Goal: Task Accomplishment & Management: Complete application form

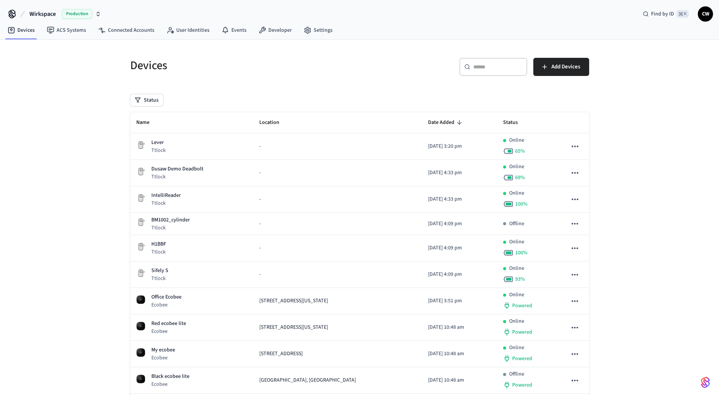
click at [86, 176] on div "Devices ​ ​ Add Devices Status Name Location Date Added Status Lever Ttlock - 2…" at bounding box center [359, 289] width 719 height 498
click at [48, 8] on button "Wirkspace Production" at bounding box center [65, 14] width 76 height 16
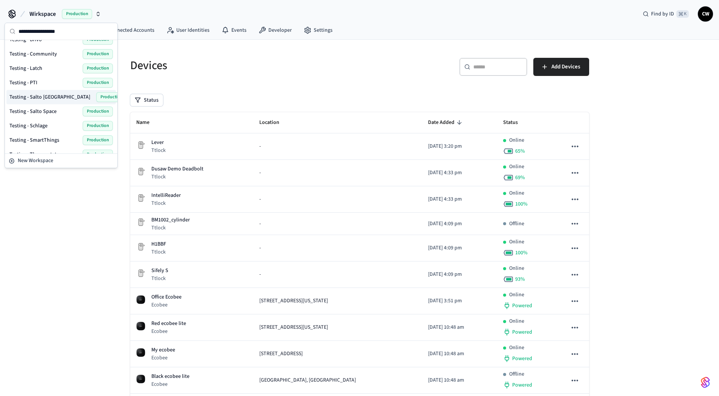
scroll to position [388, 0]
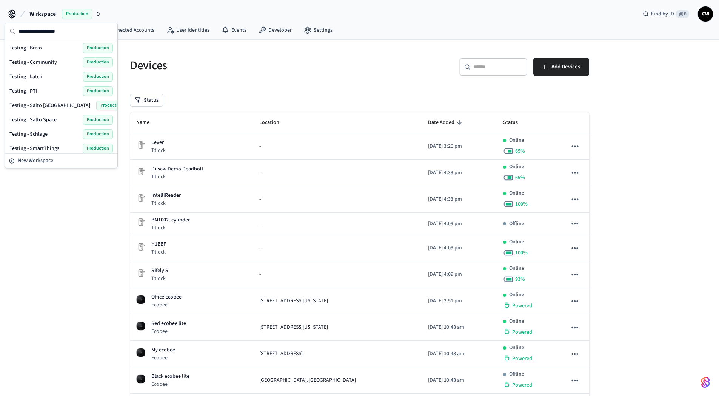
click at [48, 62] on span "Testing - Community" at bounding box center [33, 63] width 48 height 8
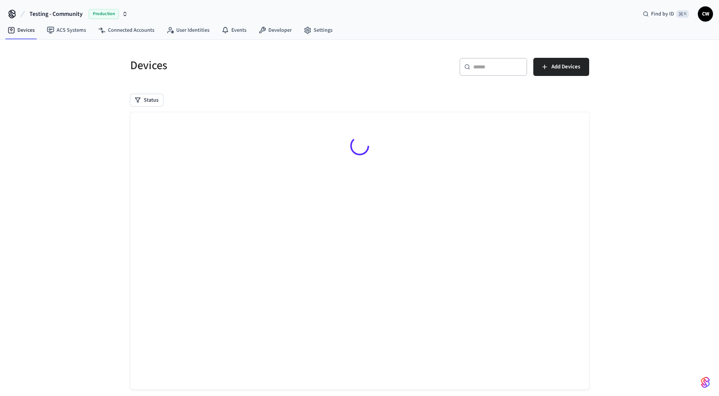
click at [106, 78] on div "Devices ​ ​ Add Devices Status Searching..." at bounding box center [359, 225] width 719 height 370
click at [67, 31] on link "ACS Systems" at bounding box center [66, 30] width 51 height 14
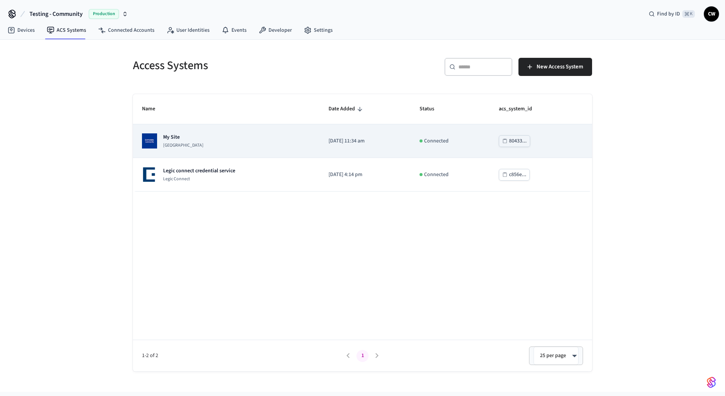
click at [198, 138] on p "My Site" at bounding box center [183, 137] width 40 height 8
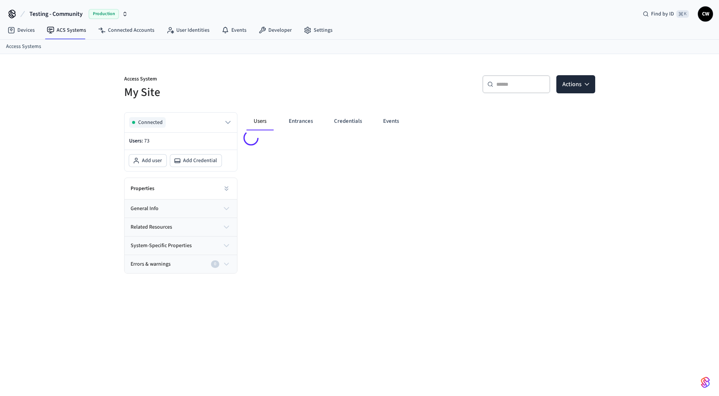
click at [54, 168] on div "Access System My Site ​ ​ Actions Connected Users: 73 Add user Add Credential P…" at bounding box center [359, 230] width 719 height 352
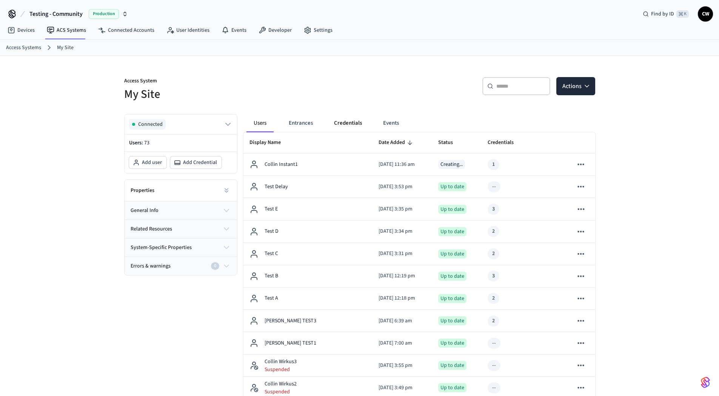
click at [342, 125] on button "Credentials" at bounding box center [348, 123] width 40 height 18
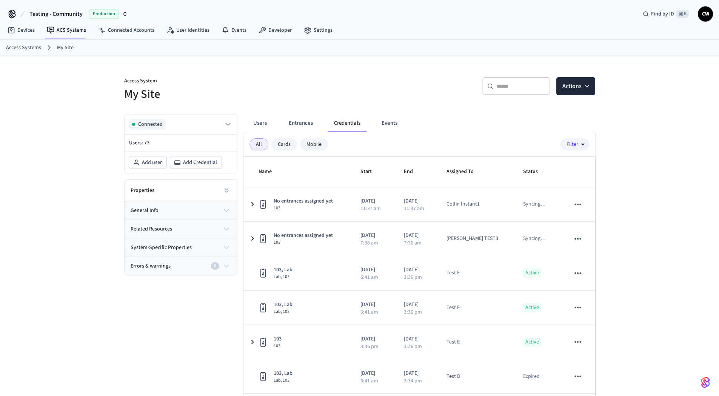
click at [653, 255] on div "Access System My Site ​ ​ Actions Connected Users: 73 Add user Add Credential P…" at bounding box center [359, 245] width 719 height 378
click at [310, 91] on h5 "My Site" at bounding box center [239, 93] width 231 height 15
click at [352, 125] on button "Credentials" at bounding box center [347, 123] width 39 height 18
click at [192, 98] on h5 "My Site" at bounding box center [239, 93] width 231 height 15
click at [71, 107] on div "Access System My Site ​ ​ Actions Connected Users: 73 Add user Add Credential P…" at bounding box center [359, 245] width 719 height 378
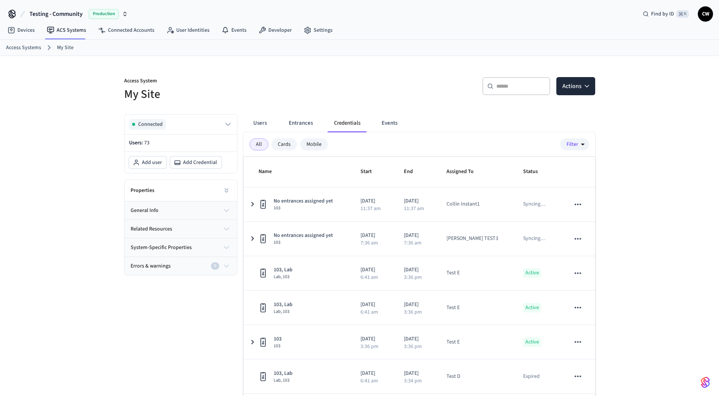
click at [290, 61] on div "Access System My Site ​ ​ Actions Connected Users: 73 Add user Add Credential P…" at bounding box center [359, 245] width 483 height 378
click at [111, 115] on div "Access System My Site ​ ​ Actions Connected Users: 73 Add user Add Credential P…" at bounding box center [359, 245] width 719 height 378
click at [292, 72] on div "Access System My Site" at bounding box center [235, 85] width 240 height 34
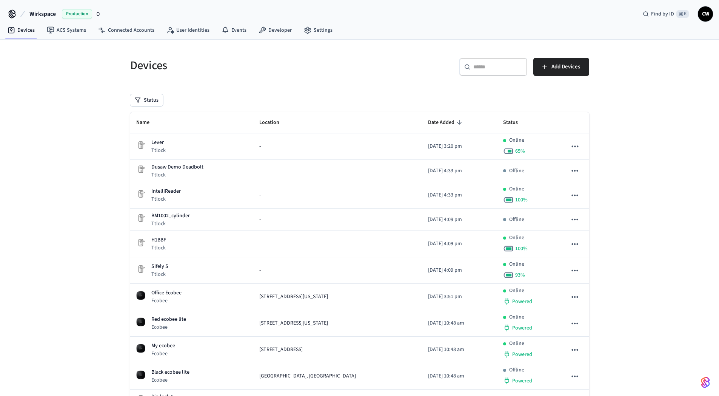
click at [40, 11] on span "Wirkspace" at bounding box center [42, 13] width 26 height 9
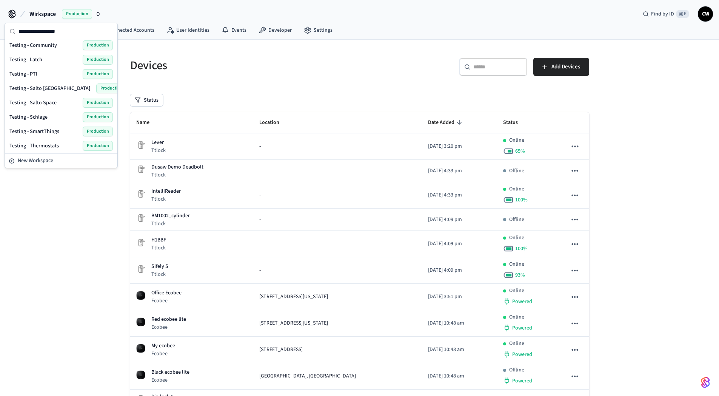
scroll to position [327, 0]
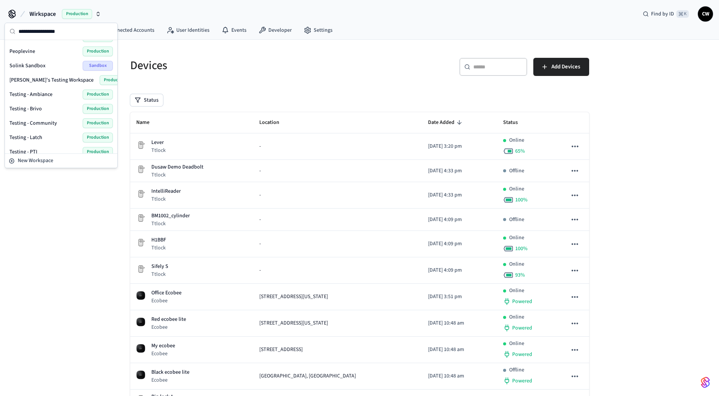
click at [51, 120] on span "Testing - Community" at bounding box center [33, 123] width 48 height 8
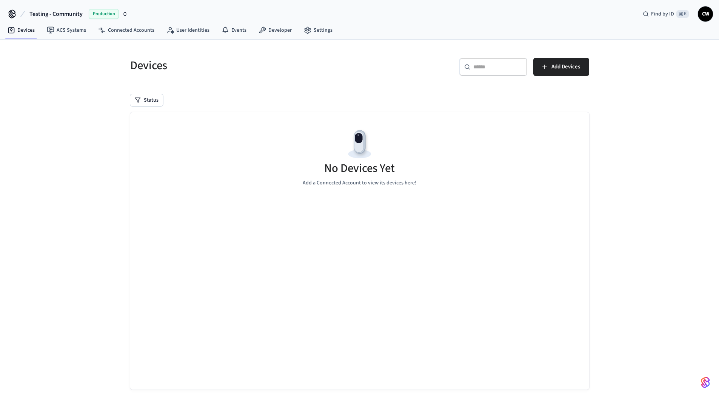
click at [74, 128] on div "Devices ​ ​ Add Devices Status No Devices Yet Add a Connected Account to view i…" at bounding box center [359, 225] width 719 height 370
click at [61, 28] on link "ACS Systems" at bounding box center [66, 30] width 51 height 14
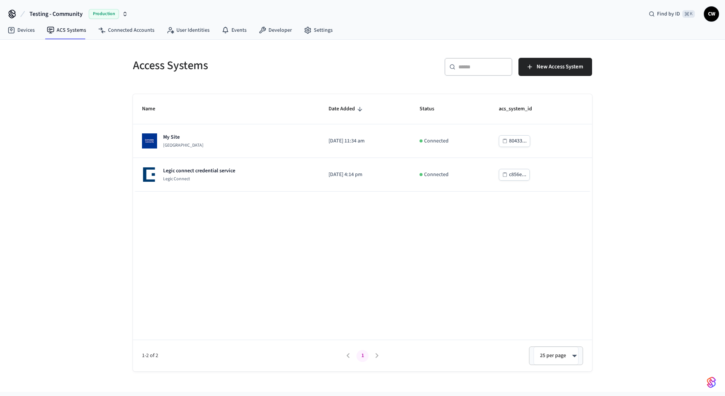
click at [45, 112] on div "Access Systems ​ ​ New Access System Name Date Added Status acs_system_id My Si…" at bounding box center [362, 216] width 725 height 352
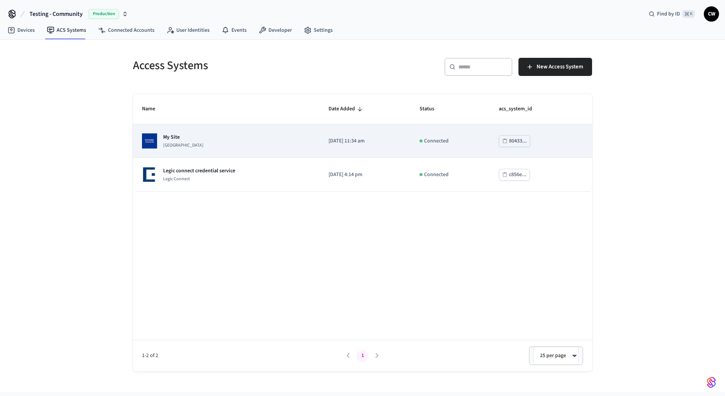
click at [203, 139] on p "My Site" at bounding box center [183, 137] width 40 height 8
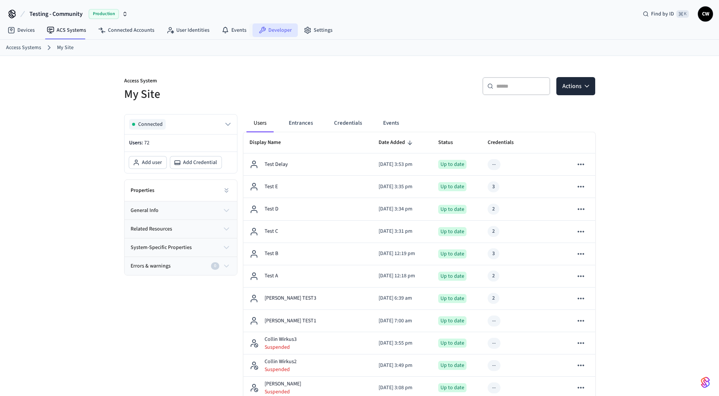
click at [274, 29] on link "Developer" at bounding box center [275, 30] width 45 height 14
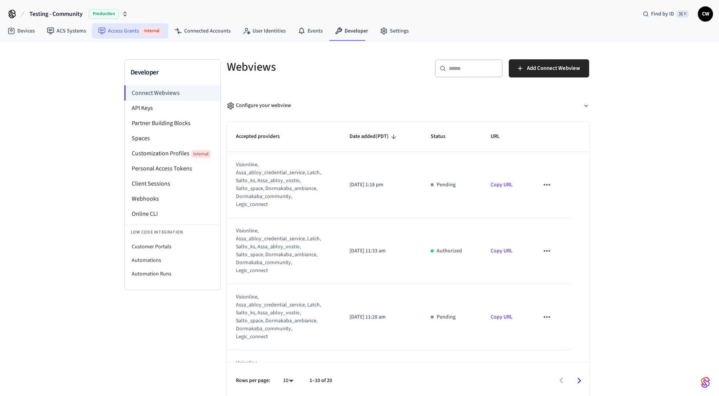
click at [130, 30] on link "Access Grants Internal" at bounding box center [130, 30] width 76 height 15
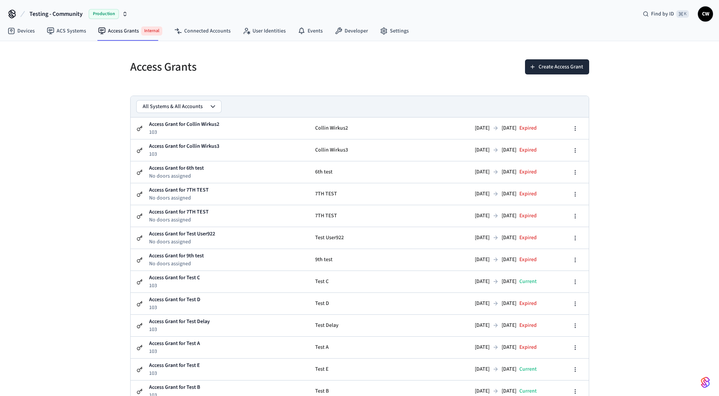
click at [77, 117] on div "Access Grants Create Access Grant All Systems & All Accounts Access Grant for C…" at bounding box center [359, 265] width 719 height 449
click at [305, 77] on div "Access Grants" at bounding box center [238, 66] width 234 height 33
click at [567, 65] on button "Create Access Grant" at bounding box center [557, 66] width 64 height 15
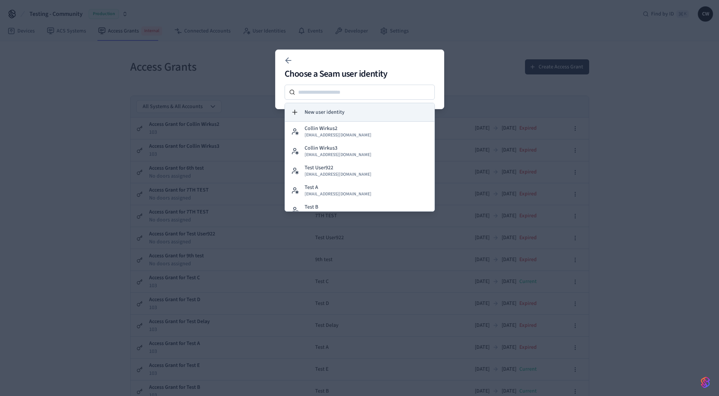
click at [336, 108] on span "New user identity" at bounding box center [325, 112] width 40 height 8
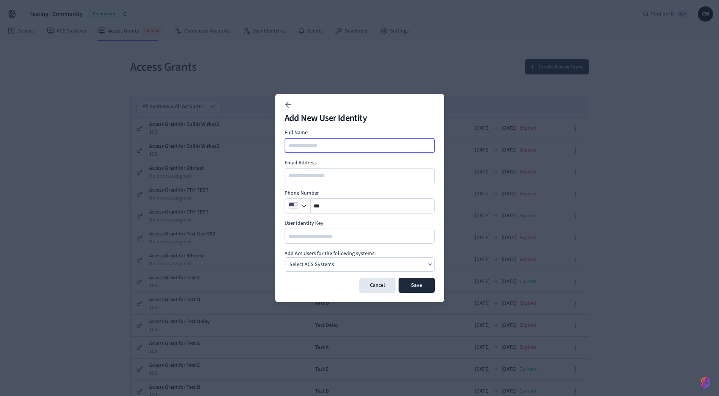
click at [329, 146] on input at bounding box center [360, 145] width 150 height 9
type input "*"
type input "******"
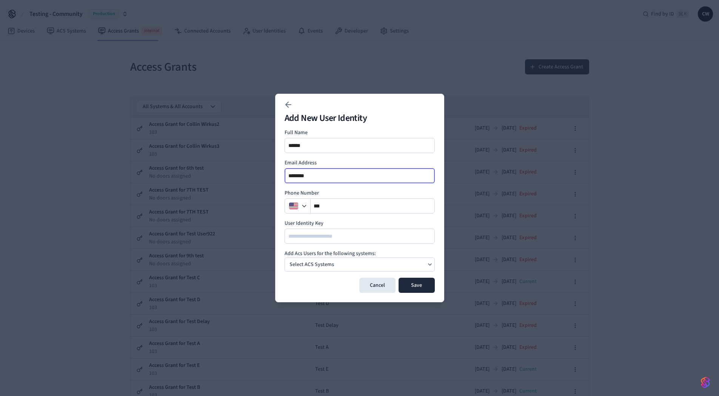
type input "********"
click at [321, 174] on input "********" at bounding box center [360, 175] width 150 height 9
click at [322, 174] on input "********" at bounding box center [360, 175] width 150 height 9
click at [329, 151] on div "******" at bounding box center [360, 145] width 150 height 15
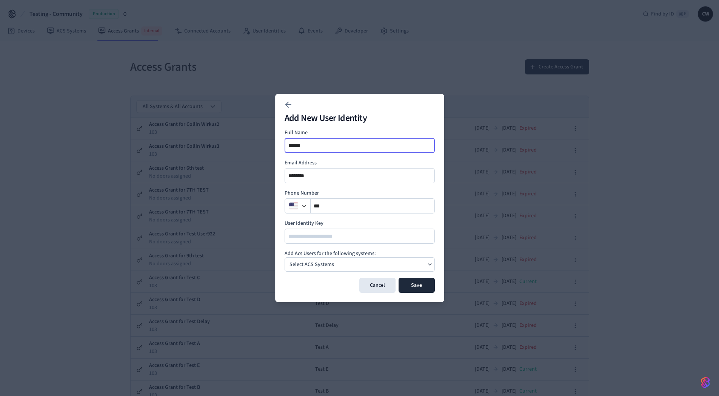
click at [334, 147] on input "******" at bounding box center [360, 145] width 150 height 9
type input "**********"
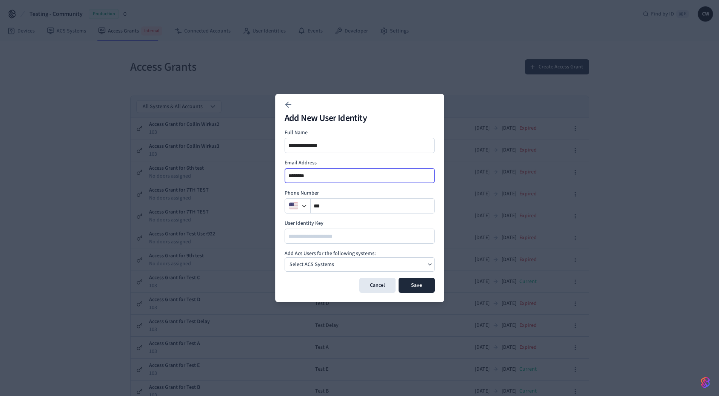
click at [337, 175] on input "********" at bounding box center [360, 175] width 150 height 9
click at [338, 175] on input "********" at bounding box center [360, 175] width 150 height 9
type input "**********"
click at [344, 261] on div "Select ACS Systems" at bounding box center [360, 264] width 150 height 14
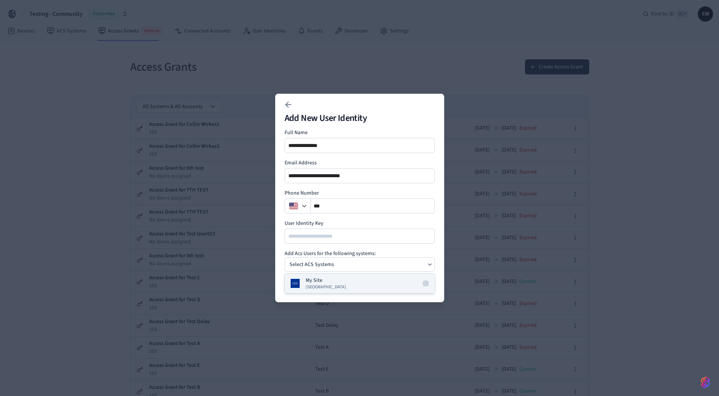
click at [326, 284] on span "[GEOGRAPHIC_DATA]" at bounding box center [326, 287] width 40 height 6
click at [379, 250] on h4 "Add Acs Users for the following systems:" at bounding box center [360, 254] width 150 height 8
click at [418, 284] on button "Save" at bounding box center [417, 284] width 36 height 15
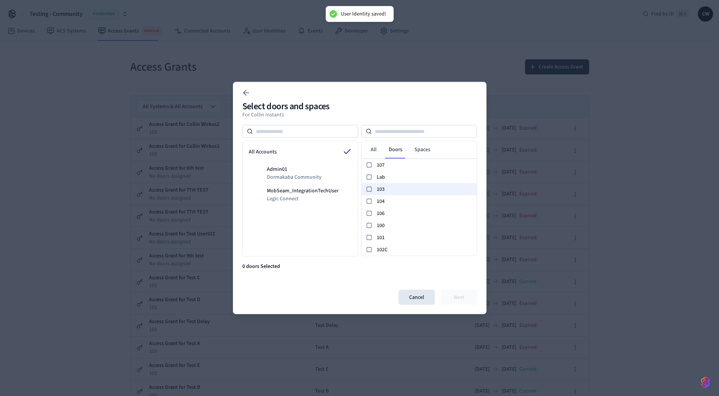
click at [394, 190] on span "103" at bounding box center [425, 189] width 97 height 8
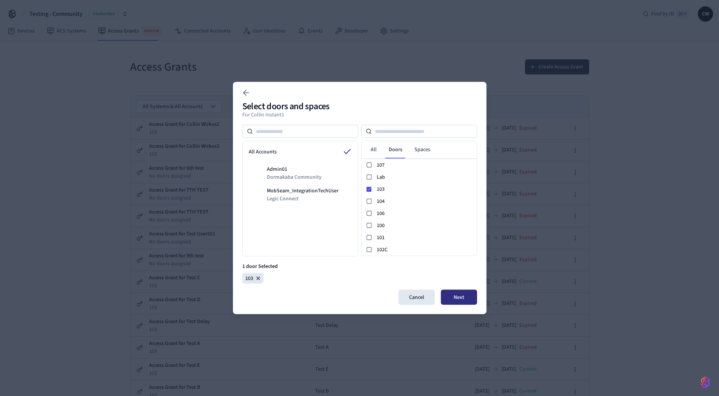
click at [453, 296] on button "Next" at bounding box center [459, 297] width 36 height 15
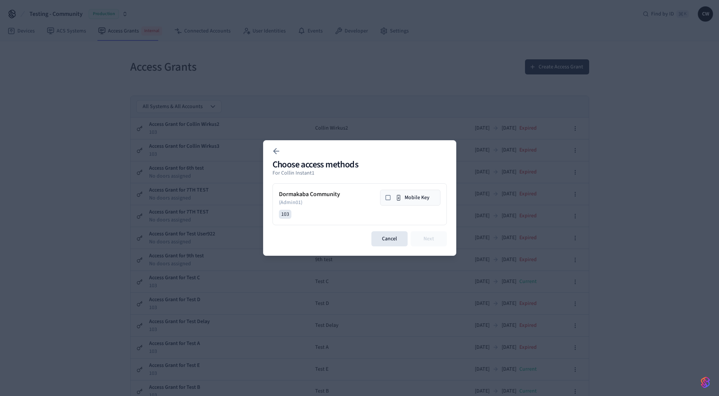
click at [389, 199] on icon at bounding box center [388, 197] width 6 height 6
click at [433, 243] on button "Next" at bounding box center [429, 238] width 36 height 15
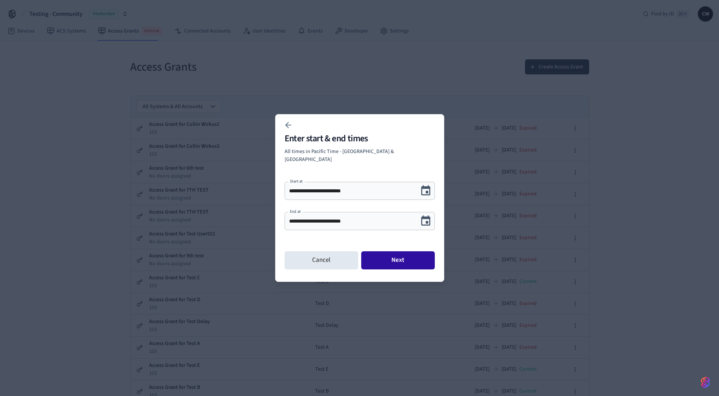
click at [412, 258] on button "Next" at bounding box center [398, 260] width 74 height 18
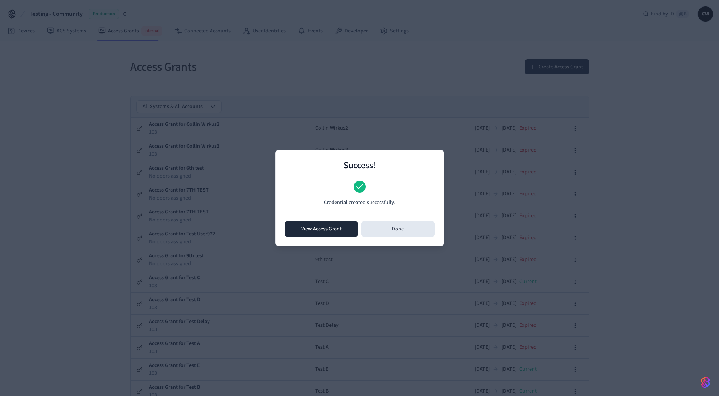
click at [330, 226] on button "View Access Grant" at bounding box center [322, 228] width 74 height 15
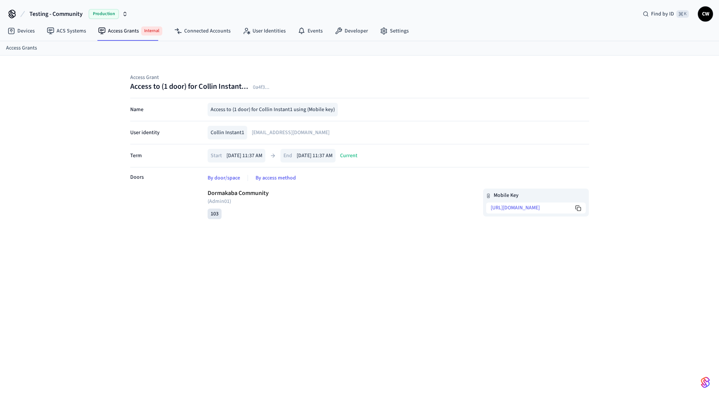
click at [576, 208] on icon at bounding box center [577, 206] width 3 height 3
click at [301, 248] on div "Access Grant Access to (1 door) for Collin Instant... 0a4f3 ... Name Access to …" at bounding box center [359, 231] width 719 height 352
click at [105, 280] on div "Access Grant Access to (1 door) for Collin Instant... 0a4f3 ... Name Access to …" at bounding box center [359, 231] width 719 height 352
click at [108, 86] on div "Access Grant Access to (1 door) for Collin Instant... 0a4f3 ... Name Access to …" at bounding box center [359, 231] width 719 height 352
click at [153, 220] on div "Doors" at bounding box center [165, 197] width 71 height 61
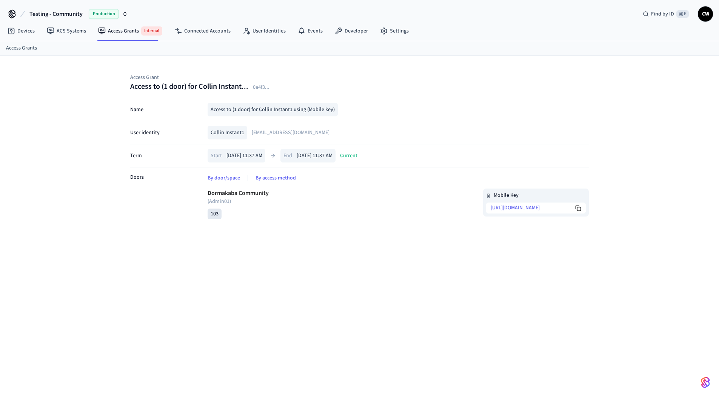
click at [244, 295] on div "Access Grant Access to (1 door) for Collin Instant... 0a4f3 ... Name Access to …" at bounding box center [359, 231] width 719 height 352
click at [75, 167] on div "Access Grant Access to (1 door) for Collin Instant... 0a4f3 ... Name Access to …" at bounding box center [359, 231] width 719 height 352
click at [310, 202] on span "( Admin01 )" at bounding box center [303, 201] width 191 height 8
drag, startPoint x: 265, startPoint y: 193, endPoint x: 270, endPoint y: 192, distance: 4.6
click at [269, 192] on p "Dormakaba Community" at bounding box center [303, 192] width 191 height 9
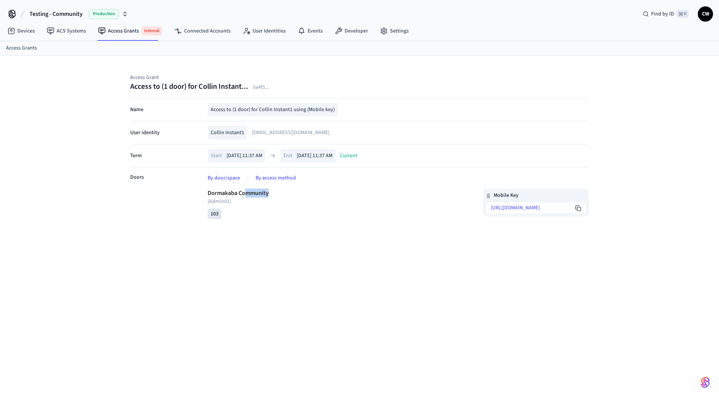
click at [270, 192] on p "Dormakaba Community" at bounding box center [303, 192] width 191 height 9
drag, startPoint x: 241, startPoint y: 193, endPoint x: 221, endPoint y: 195, distance: 20.1
click at [221, 195] on p "Dormakaba Community" at bounding box center [303, 192] width 191 height 9
click at [219, 179] on button "By door/space" at bounding box center [224, 177] width 45 height 15
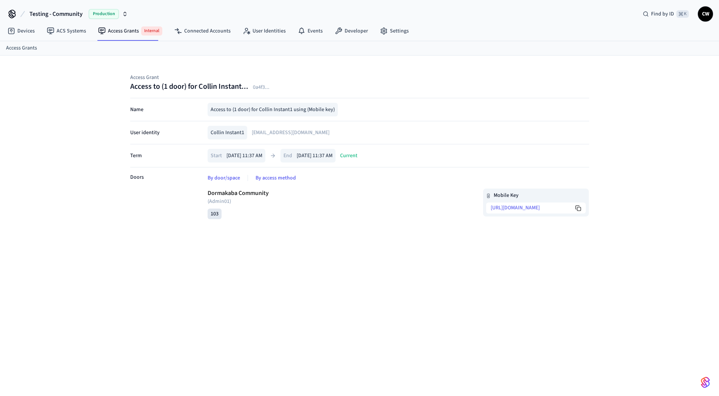
click at [132, 185] on div "Doors" at bounding box center [165, 197] width 71 height 61
click at [149, 132] on p "User identity" at bounding box center [144, 133] width 29 height 8
click at [59, 36] on link "ACS Systems" at bounding box center [66, 31] width 51 height 14
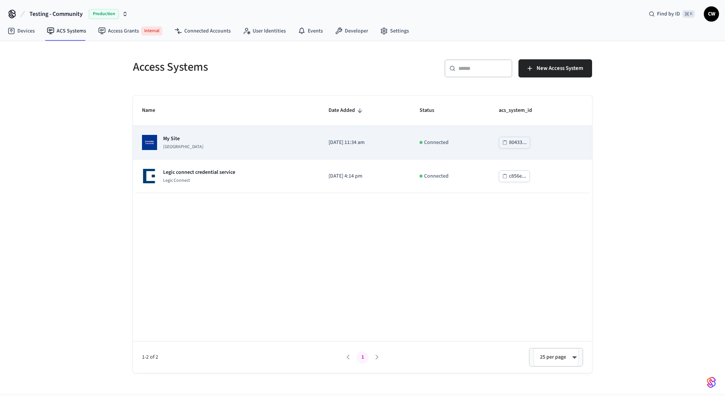
click at [230, 138] on div "My Site [GEOGRAPHIC_DATA]" at bounding box center [226, 142] width 168 height 15
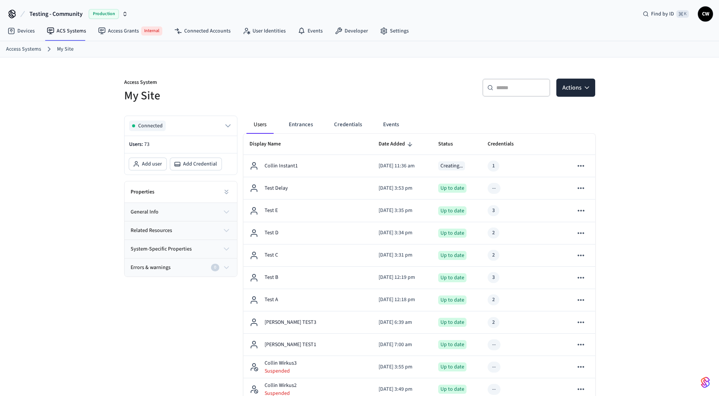
click at [352, 119] on button "Credentials" at bounding box center [348, 125] width 40 height 18
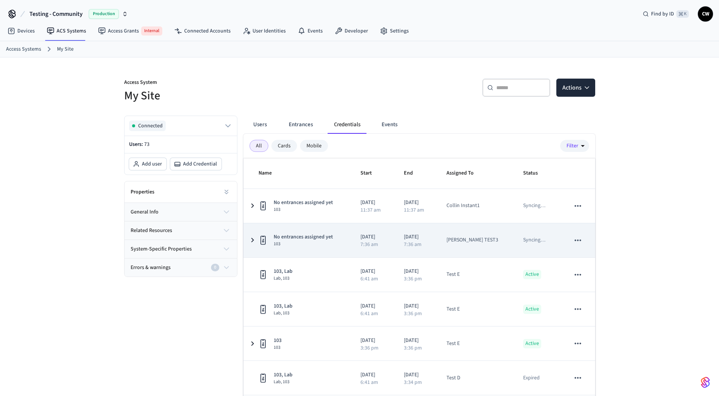
click at [375, 239] on p "[DATE]" at bounding box center [373, 237] width 25 height 8
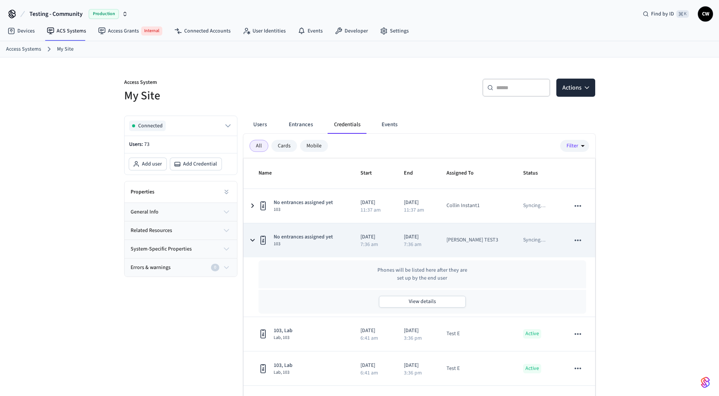
click at [351, 245] on tr "No entrances assigned yet 103 [DATE] 7:36 am [DATE] 7:36 am [PERSON_NAME] TEST3…" at bounding box center [420, 240] width 352 height 34
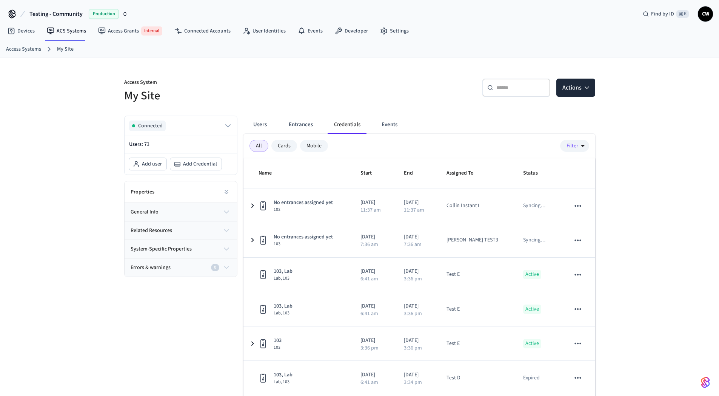
click at [207, 331] on div "Connected Users: 73 Add user Add Credential Properties general info related res…" at bounding box center [177, 272] width 119 height 326
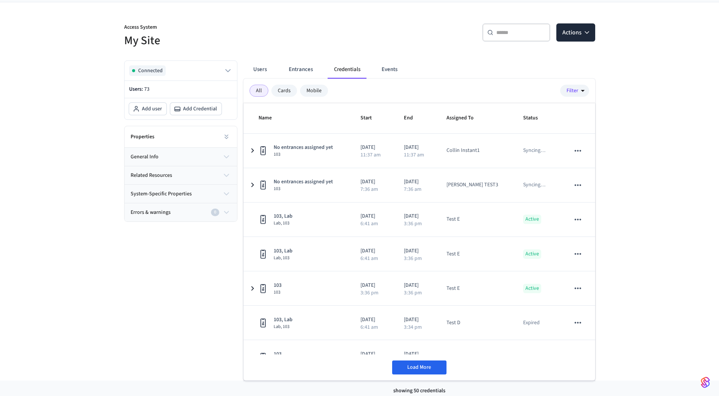
scroll to position [60, 0]
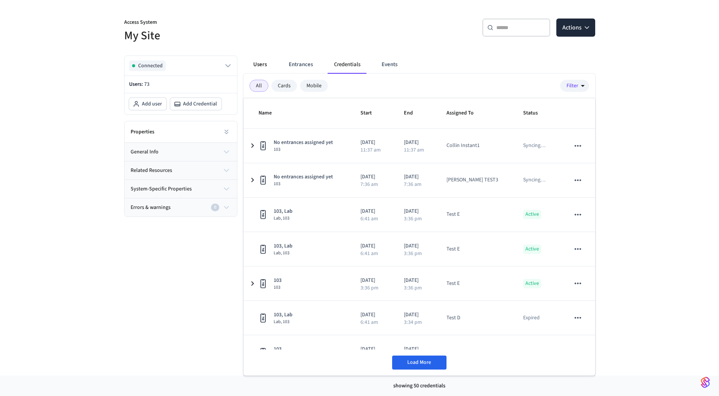
click at [259, 60] on button "Users" at bounding box center [260, 64] width 27 height 18
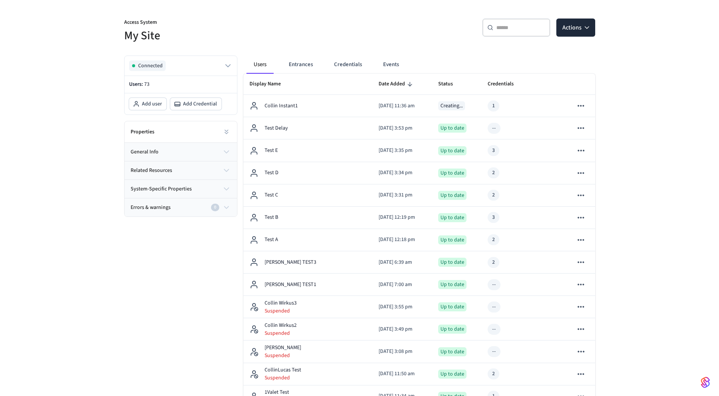
click at [296, 35] on h5 "My Site" at bounding box center [239, 35] width 231 height 15
click at [292, 40] on h5 "My Site" at bounding box center [239, 35] width 231 height 15
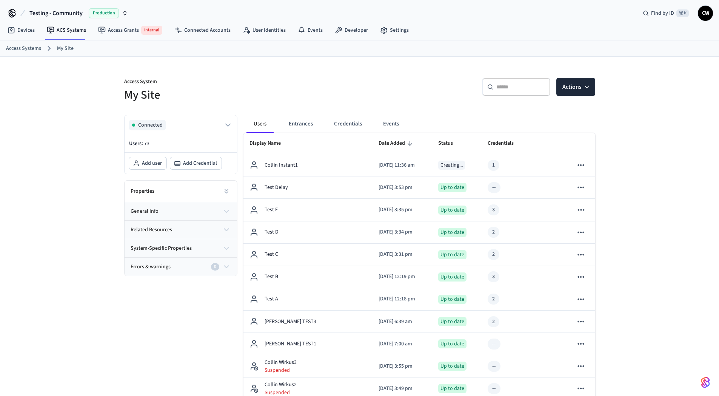
scroll to position [0, 0]
click at [227, 96] on h5 "My Site" at bounding box center [239, 95] width 231 height 15
